Goal: Register for event/course

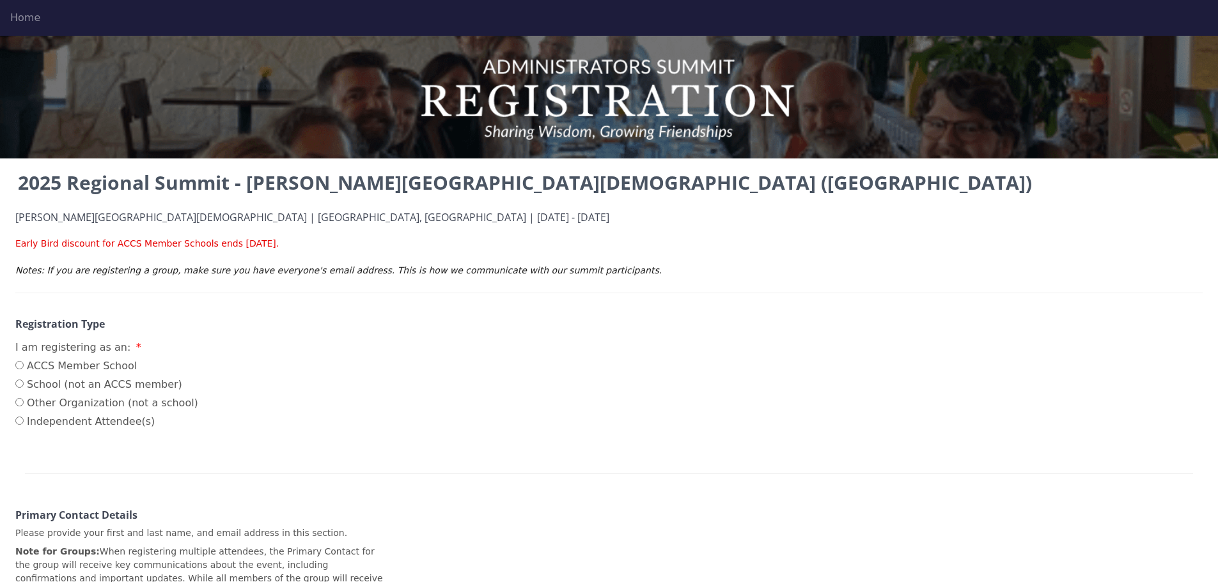
click at [27, 19] on div "Home" at bounding box center [608, 17] width 1197 height 15
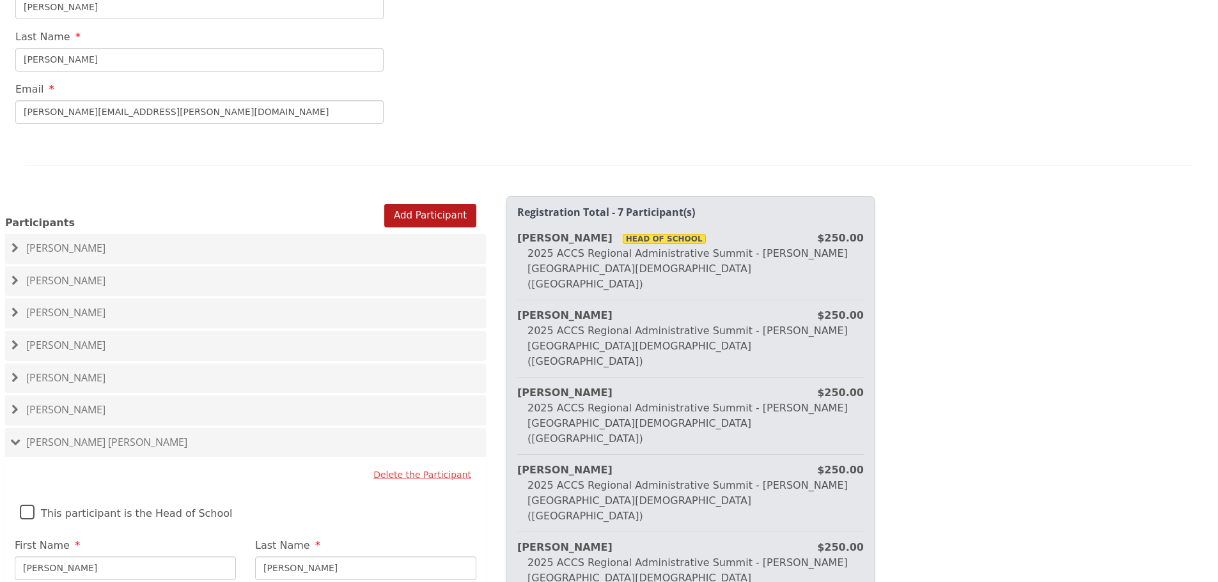
scroll to position [639, 0]
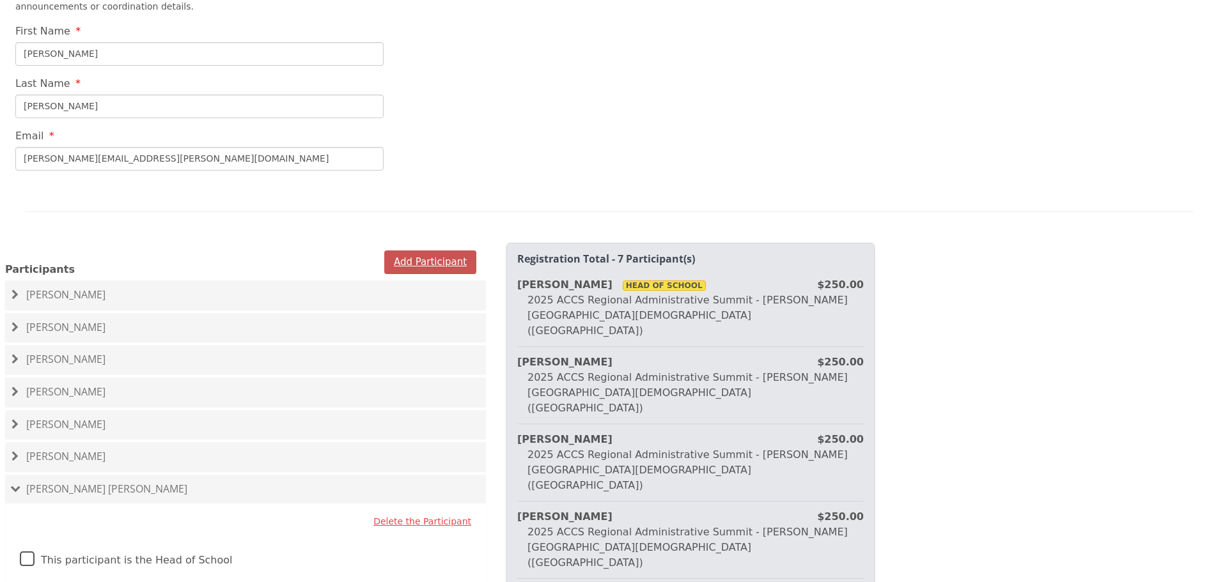
click at [434, 251] on button "Add Participant" at bounding box center [430, 263] width 92 height 24
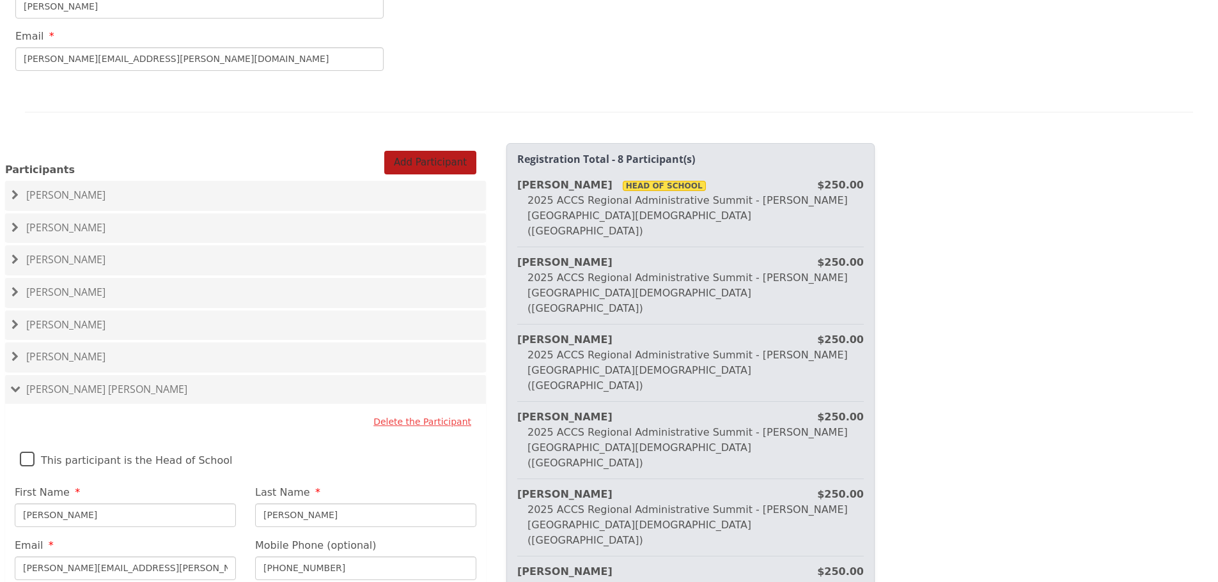
scroll to position [767, 0]
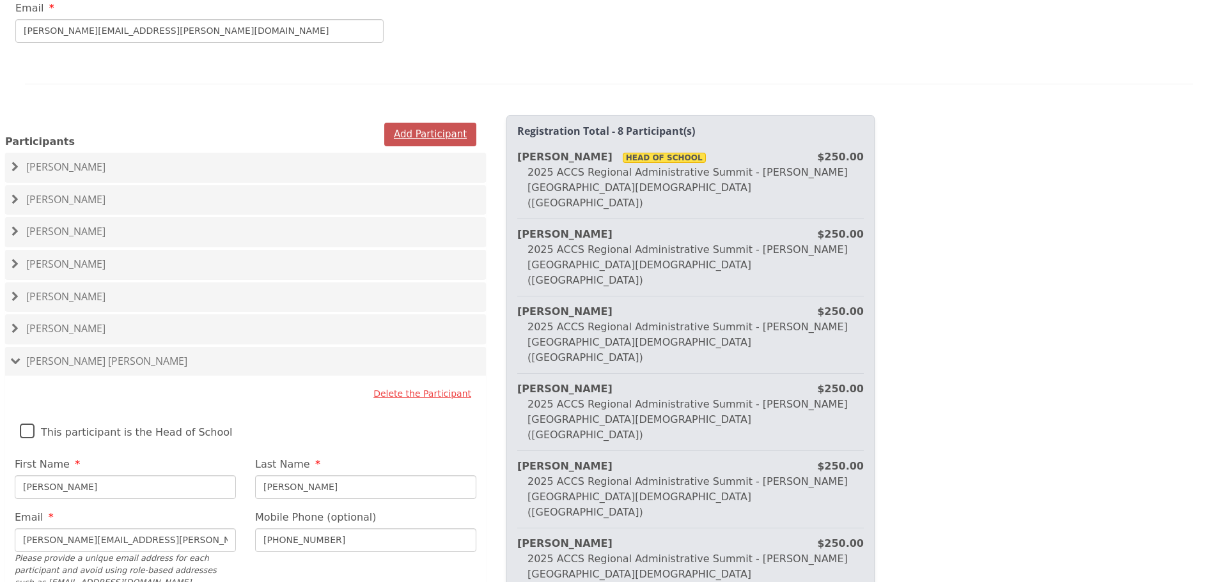
click at [436, 123] on button "Add Participant" at bounding box center [430, 135] width 92 height 24
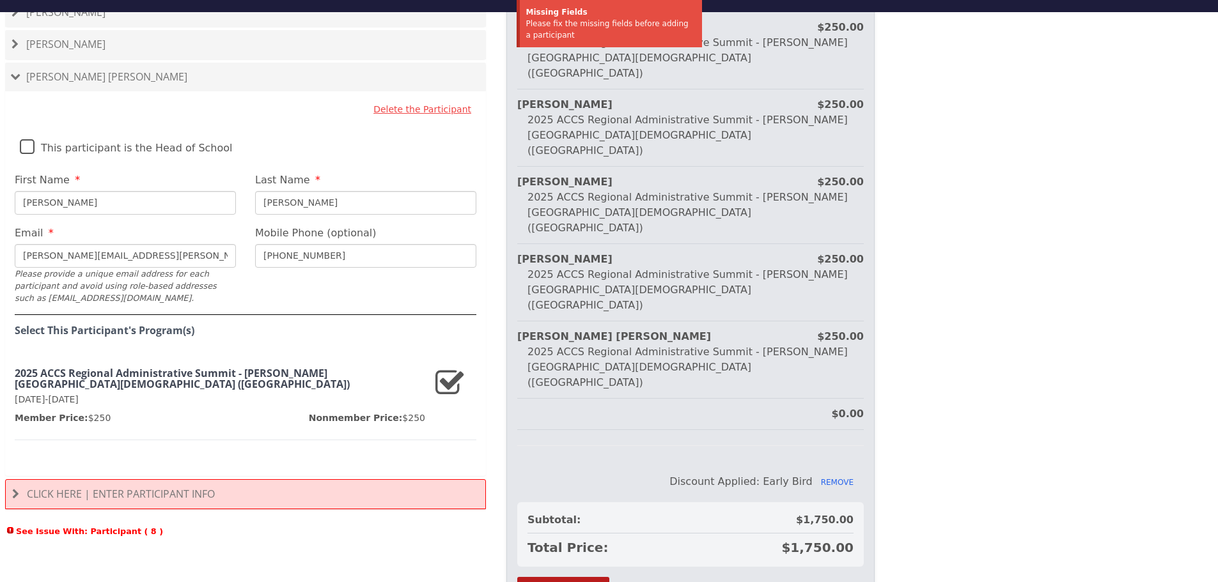
scroll to position [36, 0]
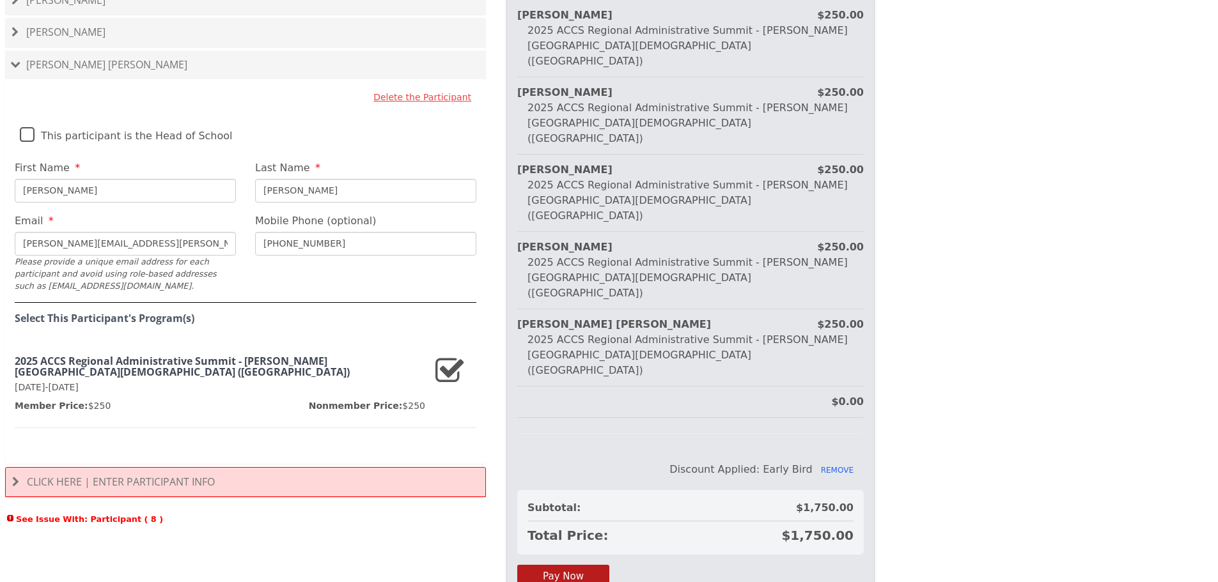
click at [147, 467] on div "Click Here | Enter Participant Info" at bounding box center [245, 482] width 481 height 31
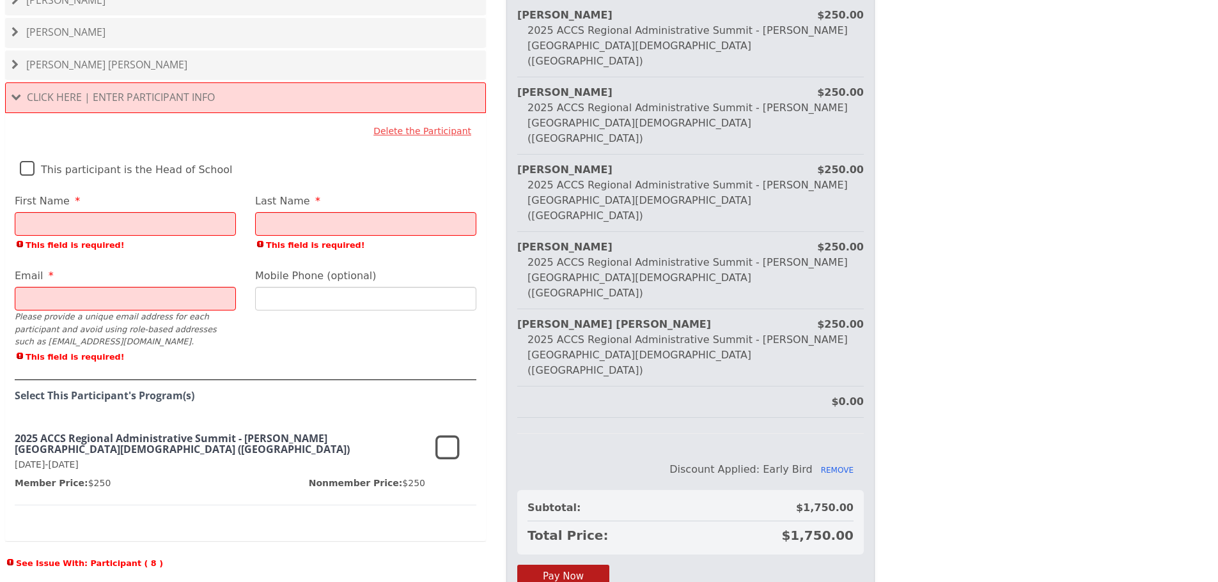
click at [66, 212] on input "First Name" at bounding box center [125, 224] width 221 height 24
type input "C"
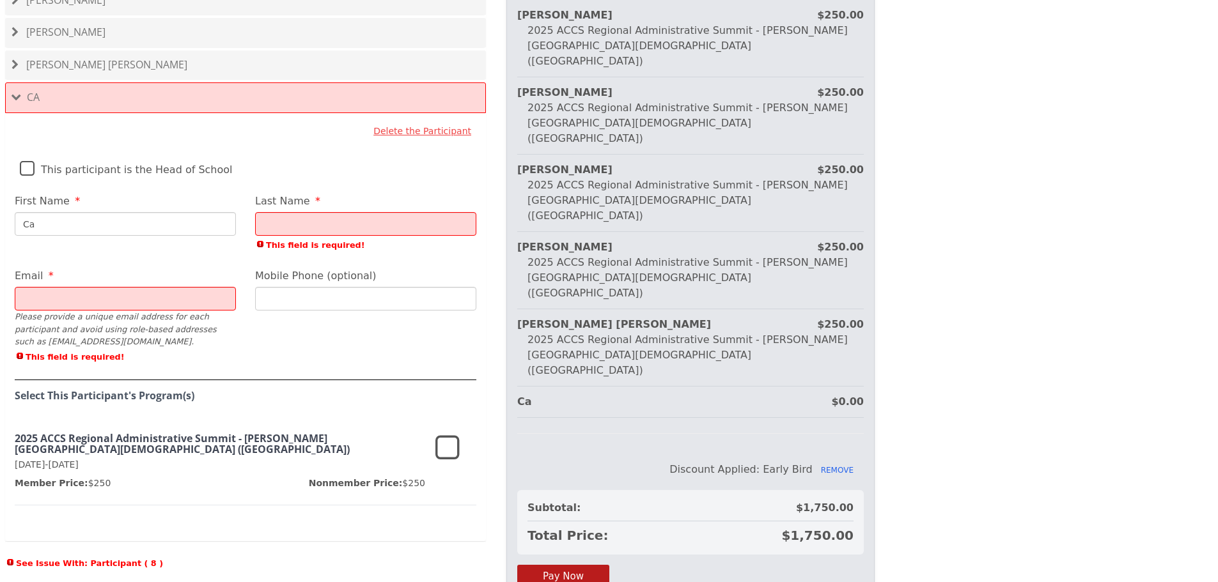
type input "C"
type input "[PERSON_NAME]"
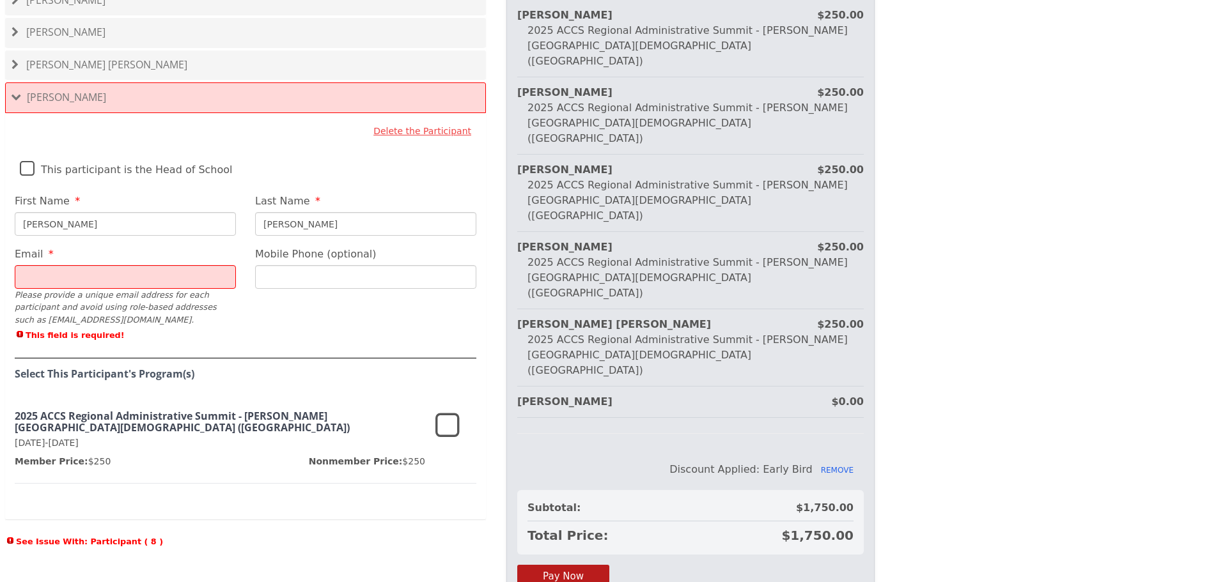
type input "[PERSON_NAME]"
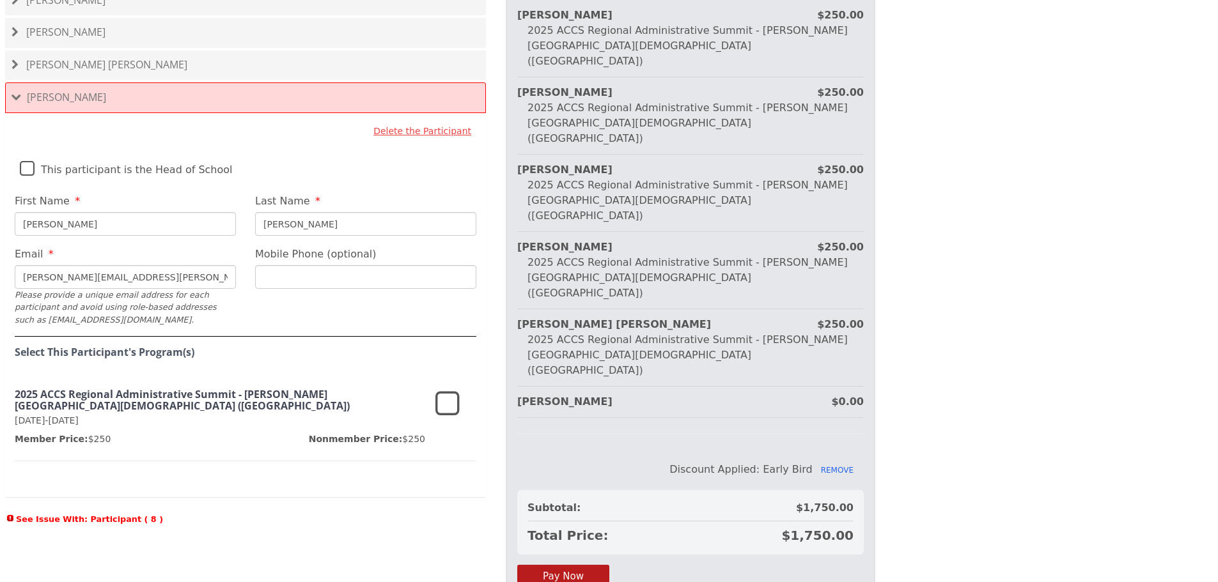
type input "[PERSON_NAME][EMAIL_ADDRESS][PERSON_NAME][DOMAIN_NAME]"
click at [350, 265] on input "Mobile Phone (optional)" at bounding box center [365, 277] width 221 height 24
type input "[PHONE_NUMBER]"
click at [445, 389] on icon at bounding box center [447, 404] width 24 height 31
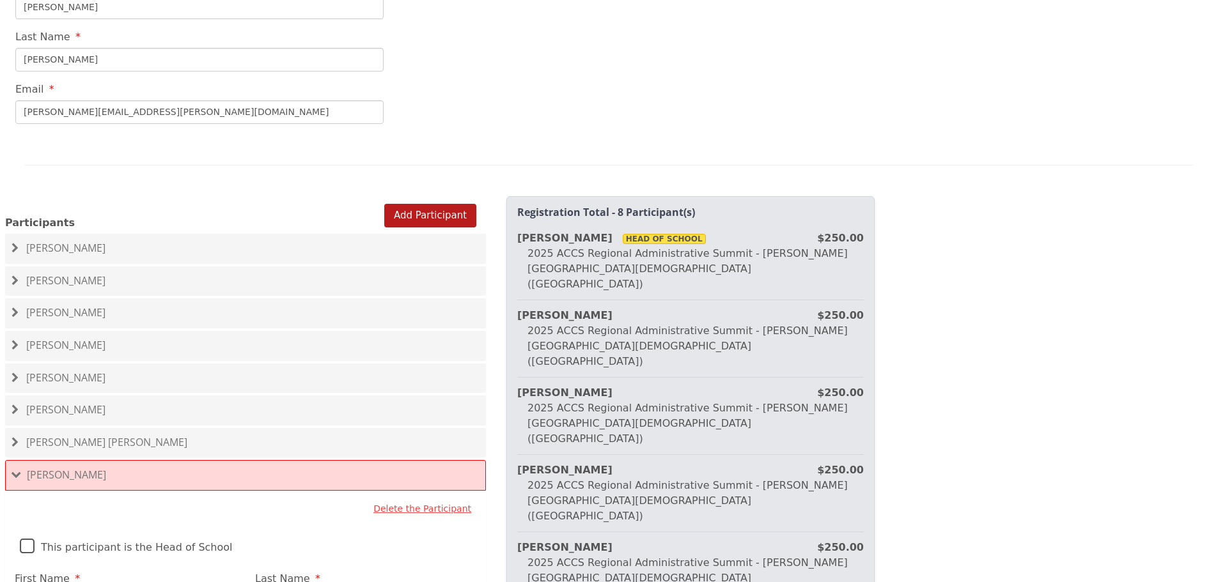
scroll to position [680, 0]
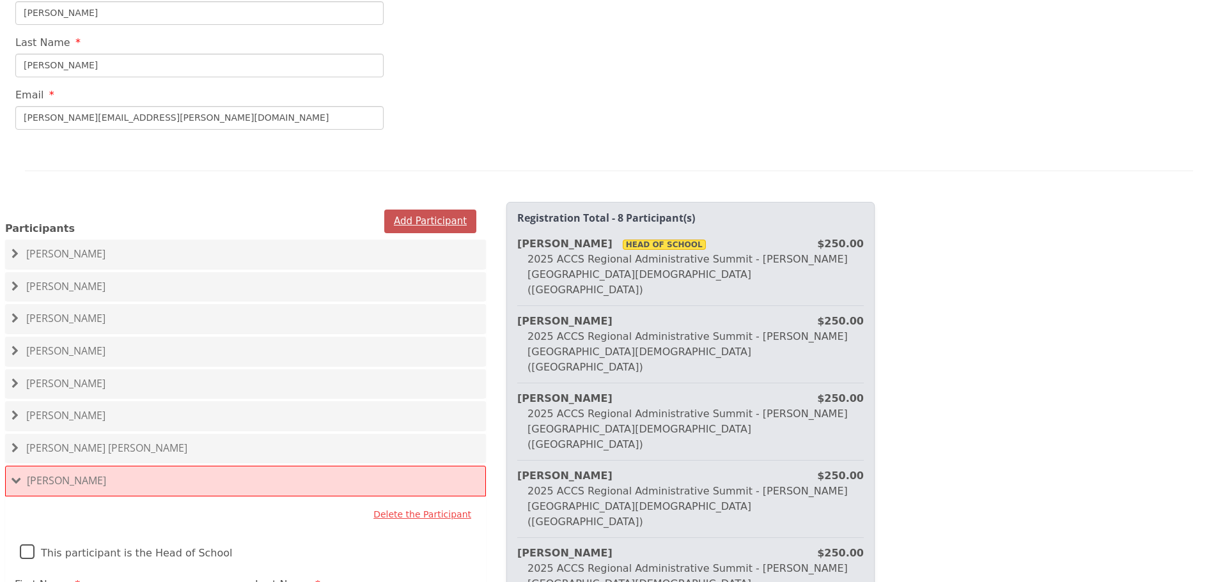
click at [442, 210] on button "Add Participant" at bounding box center [430, 222] width 92 height 24
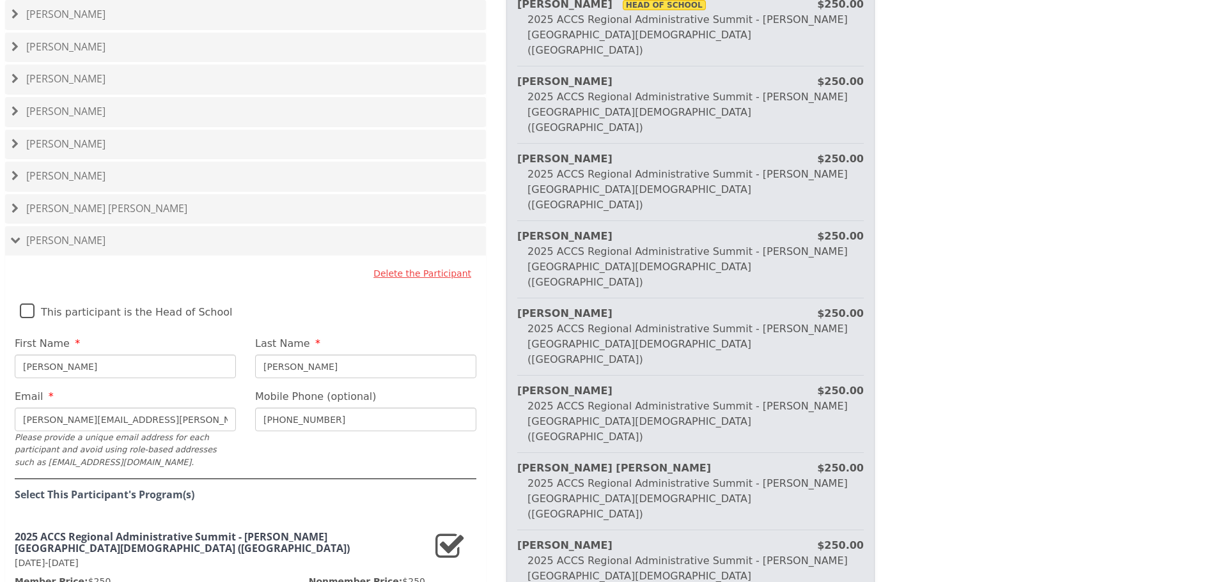
scroll to position [1064, 0]
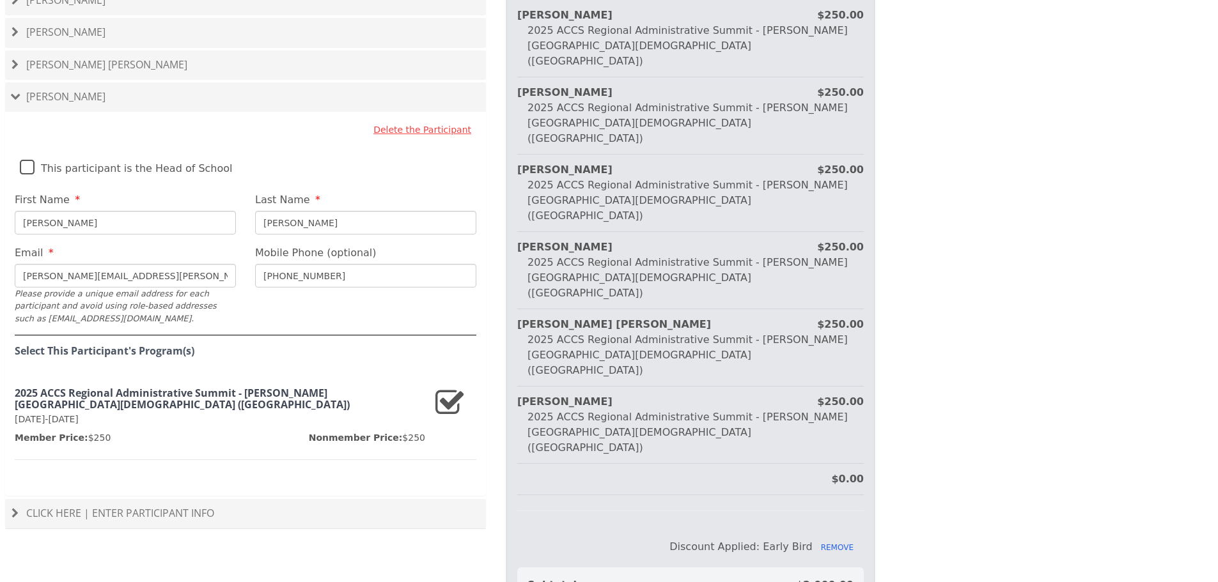
click at [160, 506] on span "Click Here | Enter Participant Info" at bounding box center [120, 513] width 188 height 14
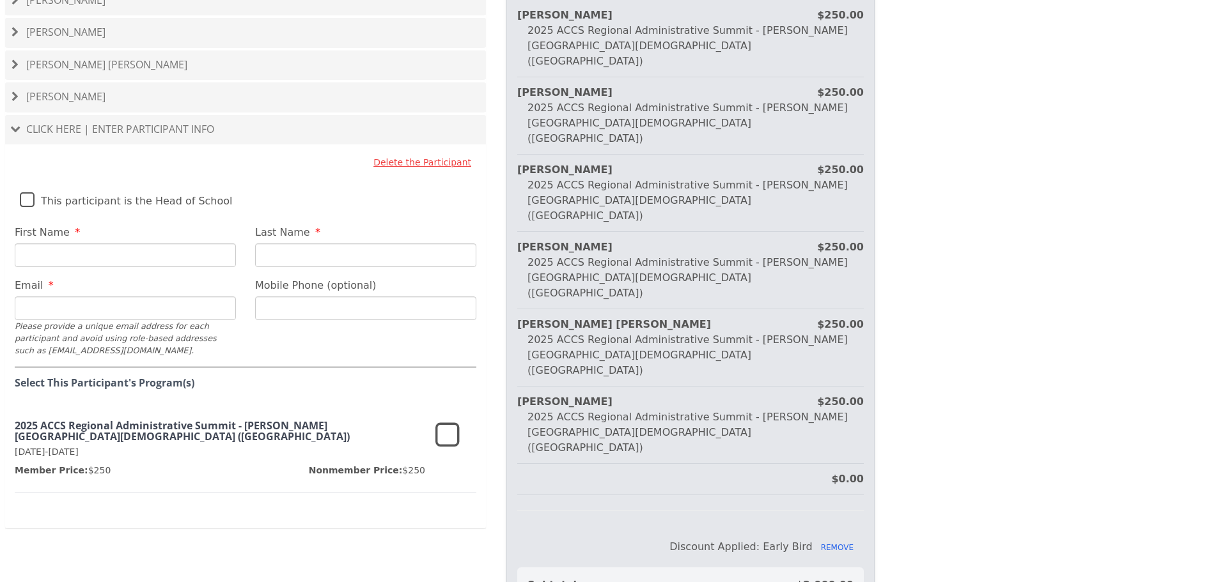
click at [91, 244] on input "First Name" at bounding box center [125, 256] width 221 height 24
type input "[PERSON_NAME]"
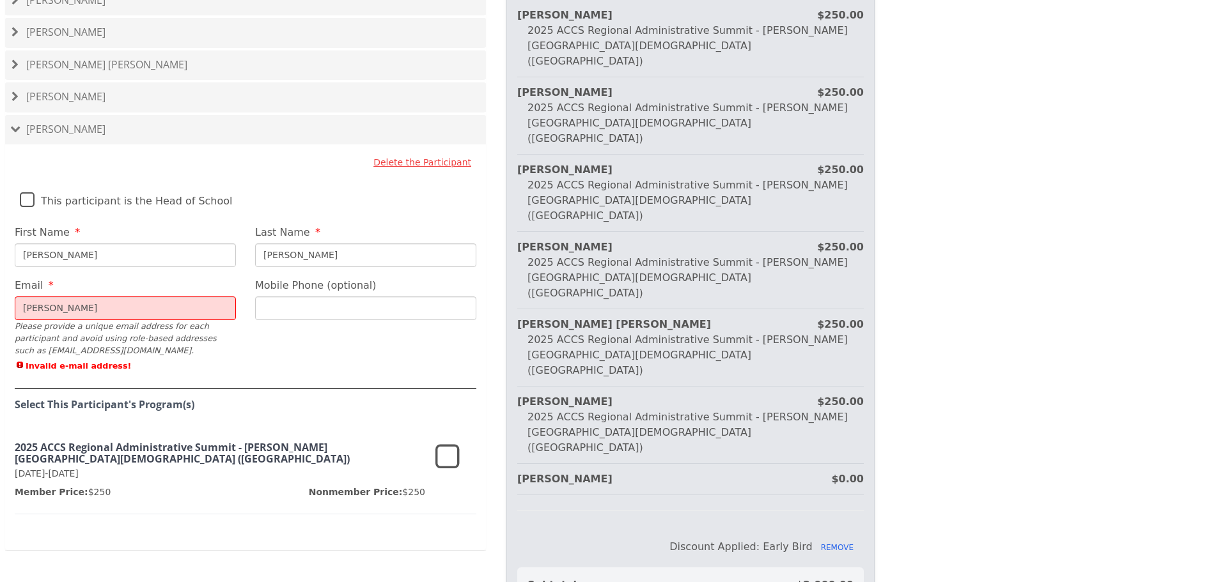
type input "[PERSON_NAME][EMAIL_ADDRESS][PERSON_NAME][DOMAIN_NAME]"
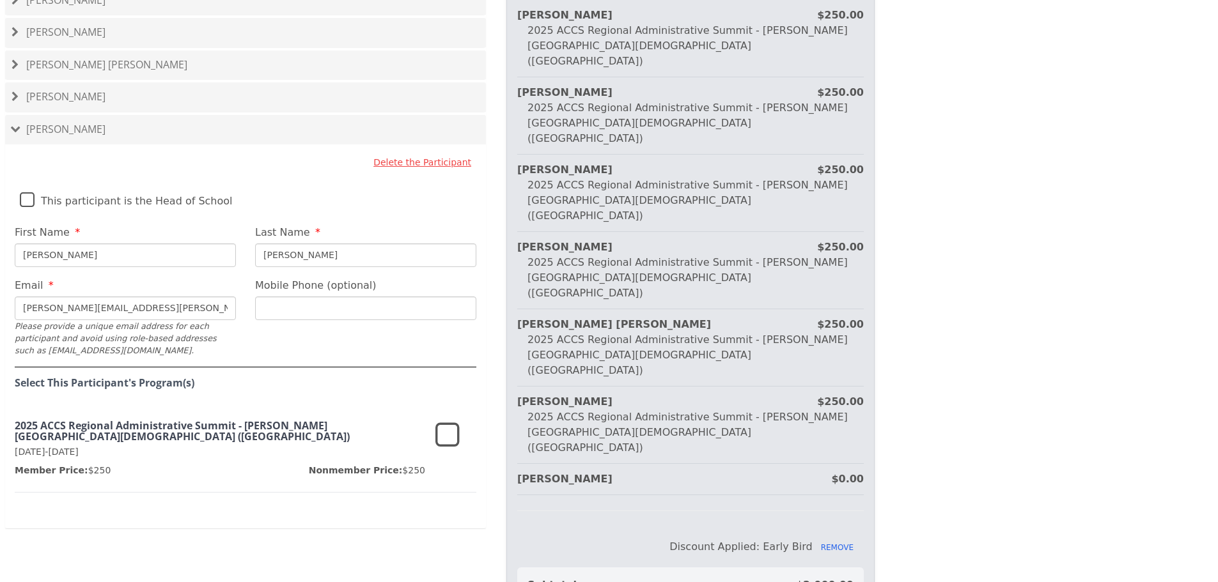
click at [277, 297] on input "Mobile Phone (optional)" at bounding box center [365, 309] width 221 height 24
type input "[PHONE_NUMBER]"
click at [445, 421] on icon at bounding box center [447, 436] width 24 height 31
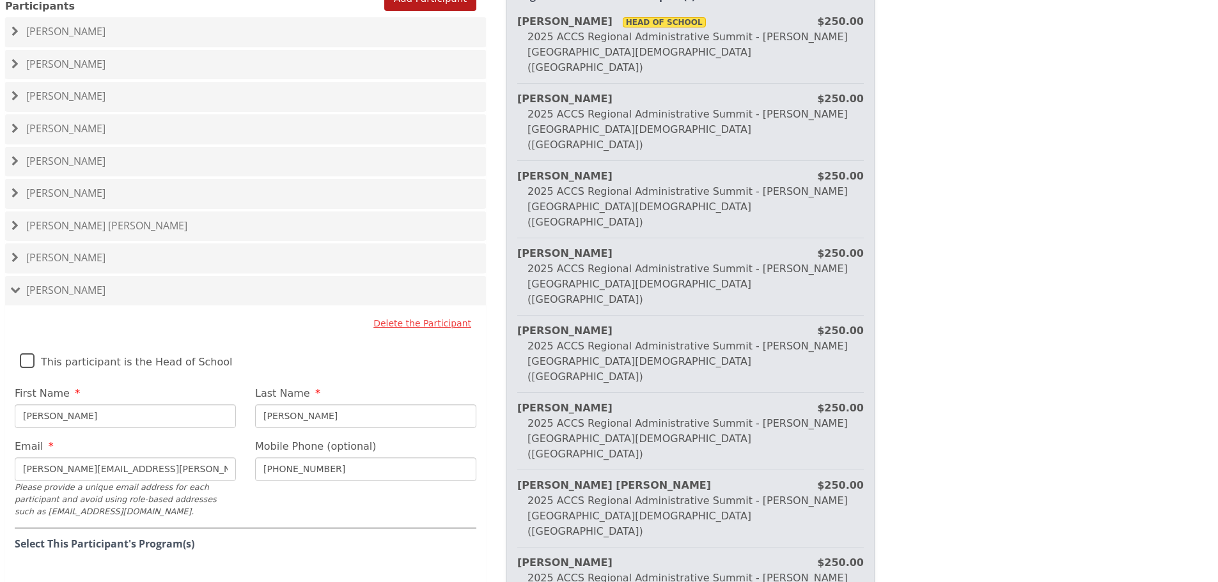
scroll to position [1015, 0]
